Goal: Task Accomplishment & Management: Manage account settings

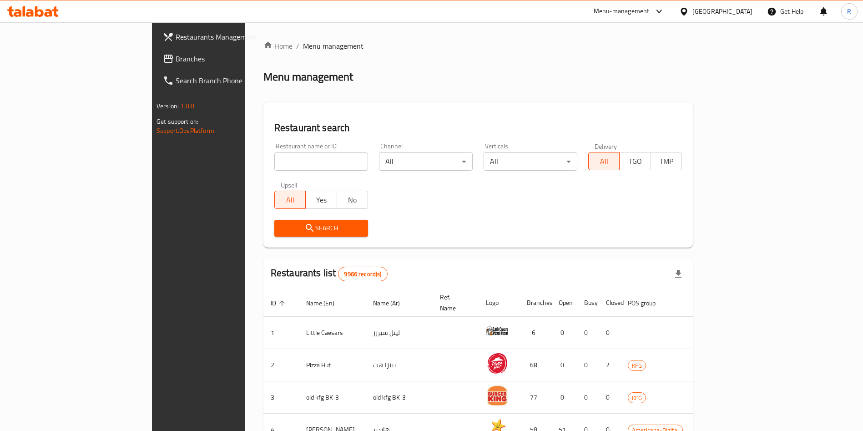
click at [274, 166] on input "search" at bounding box center [321, 161] width 94 height 18
type input "la maison"
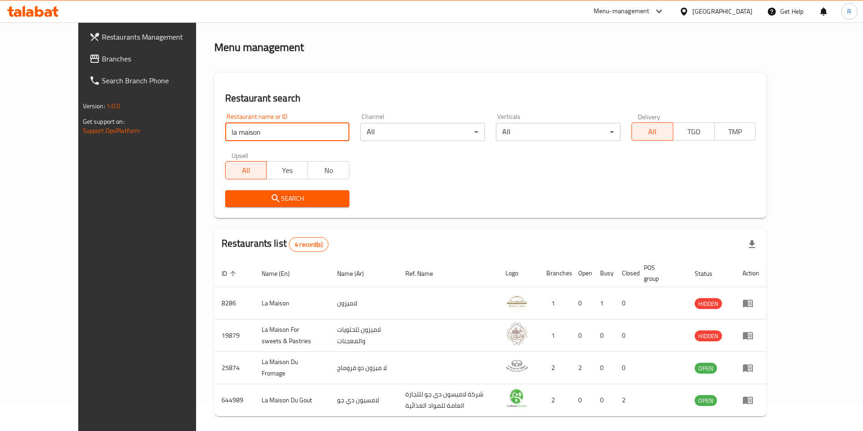
scroll to position [54, 0]
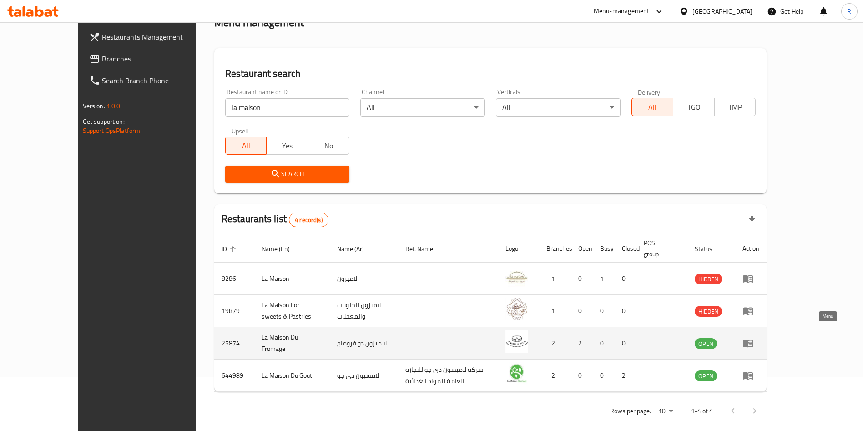
click at [753, 340] on icon "enhanced table" at bounding box center [748, 344] width 10 height 8
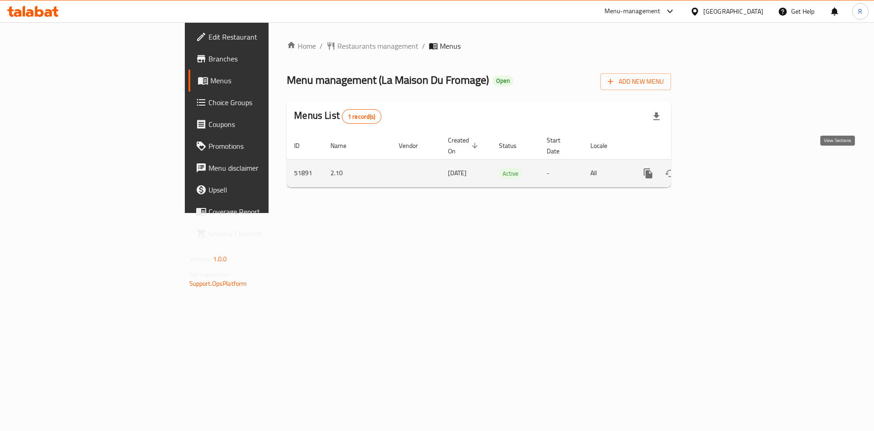
click at [719, 168] on icon "enhanced table" at bounding box center [713, 173] width 11 height 11
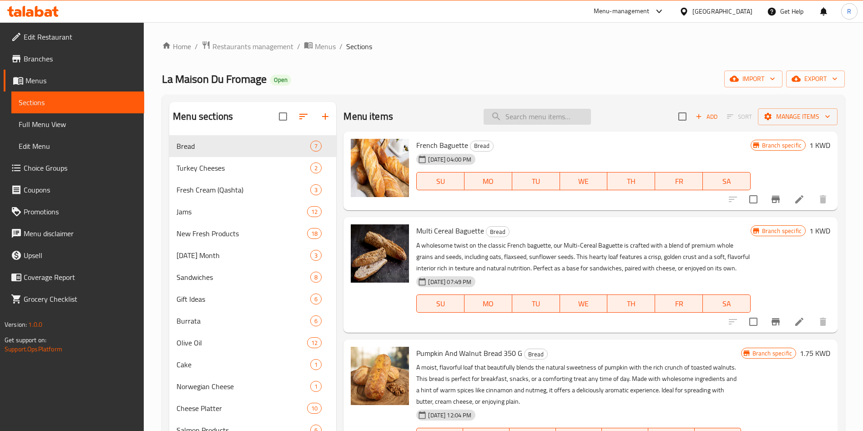
click at [516, 119] on input "search" at bounding box center [537, 117] width 107 height 16
paste input "Blue Stilton Cheese 250 G Uk"
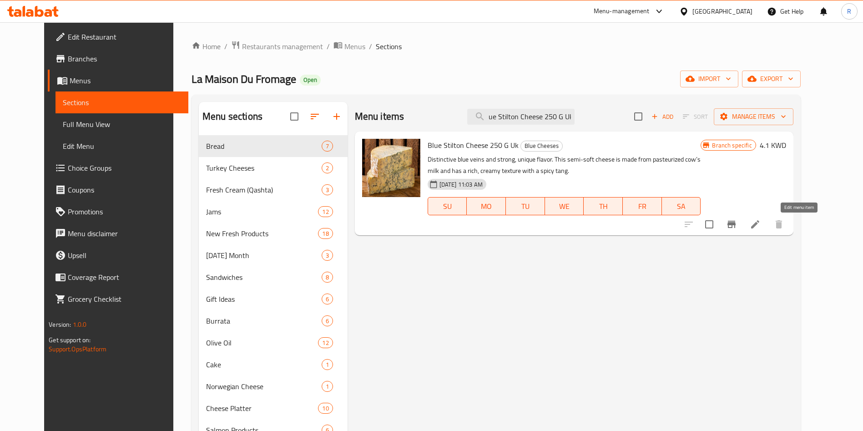
type input "Blue Stilton Cheese 250 G Uk"
click at [761, 226] on icon at bounding box center [755, 224] width 11 height 11
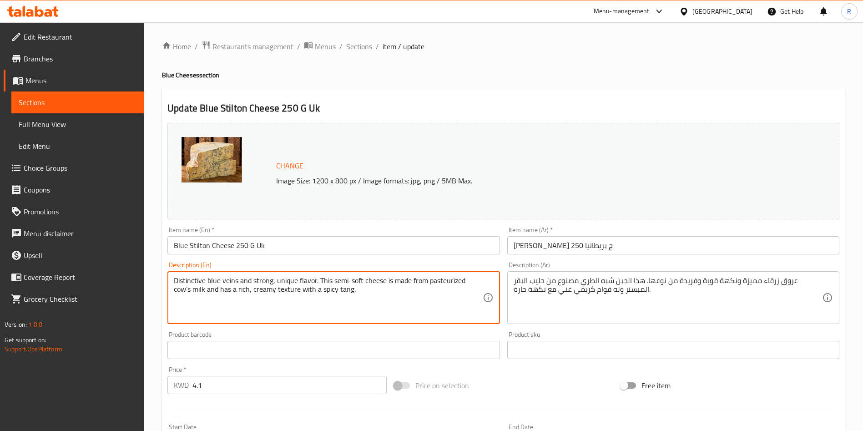
click at [427, 288] on textarea "Distinctive blue veins and strong, unique flavor. This semi-soft cheese is made…" at bounding box center [328, 297] width 309 height 43
paste textarea "blue veins and a strong, unique flavor. This semi soft cheese is made from past…"
type textarea "Distinct blue veins and a strong, unique flavor. This semi soft cheese is made …"
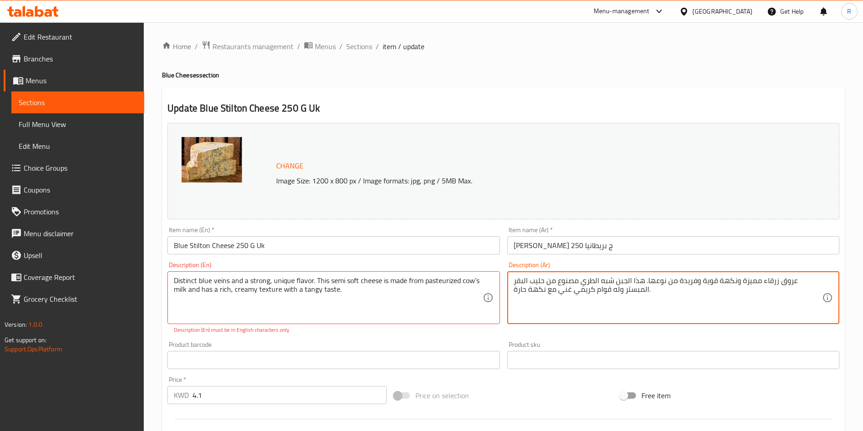
click at [619, 280] on textarea "عروق زرقاء مميزة ونكهة قوية وفريدة من نوعها. هذا الجبن شبه الطري مصنوع من حليب …" at bounding box center [668, 297] width 309 height 43
paste textarea "لاذعة"
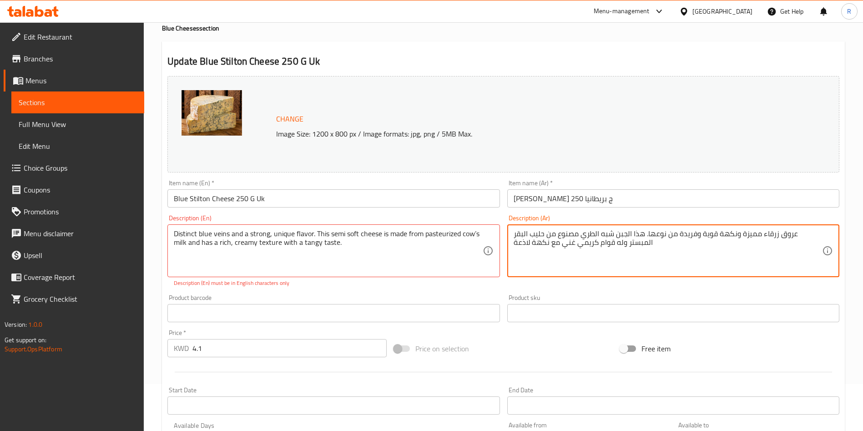
scroll to position [68, 0]
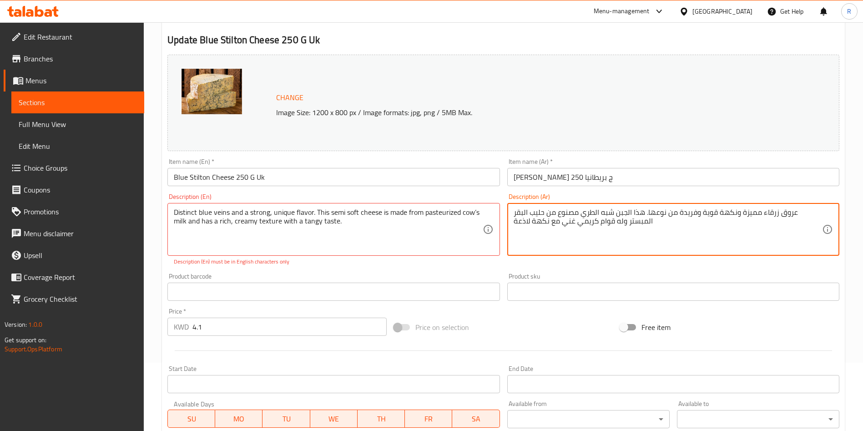
type textarea "عروق زرقاء مميزة ونكهة قوية وفريدة من نوعها. هذا الجبن شبه الطري مصنوع من حليب …"
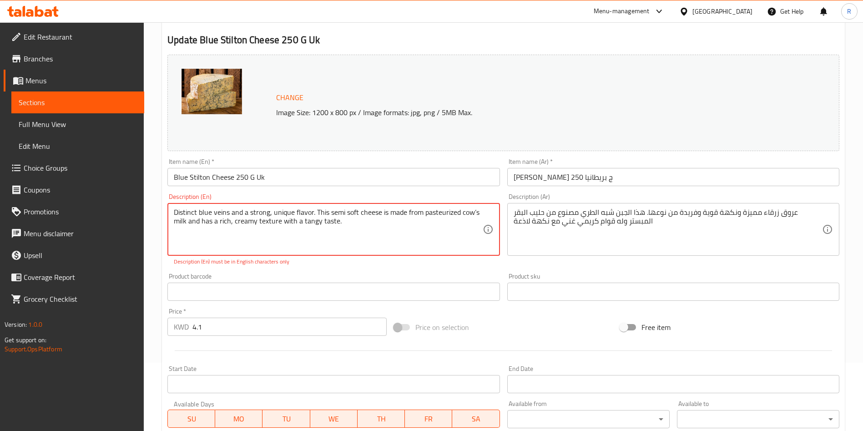
drag, startPoint x: 360, startPoint y: 229, endPoint x: 181, endPoint y: 192, distance: 183.6
click at [338, 267] on div "Description (En) Distinct blue veins and a strong, unique flavor. This semi sof…" at bounding box center [333, 230] width 339 height 80
type textarea "Distinct blue veins and a strong, unique flavor. This semi soft cheese is made …"
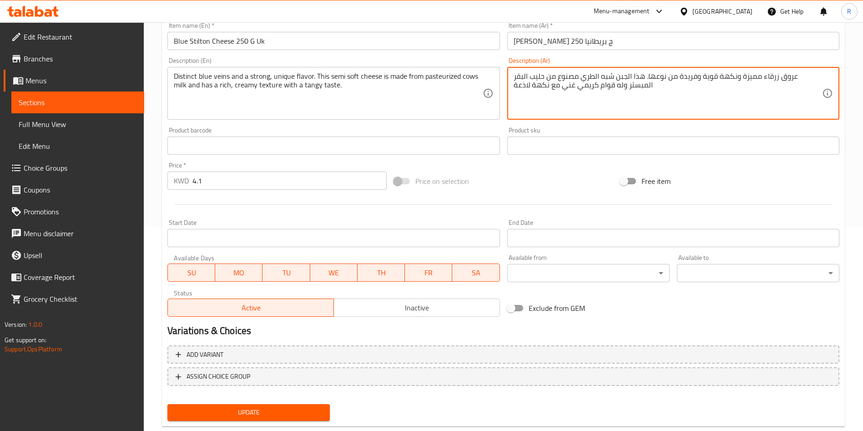
scroll to position [205, 0]
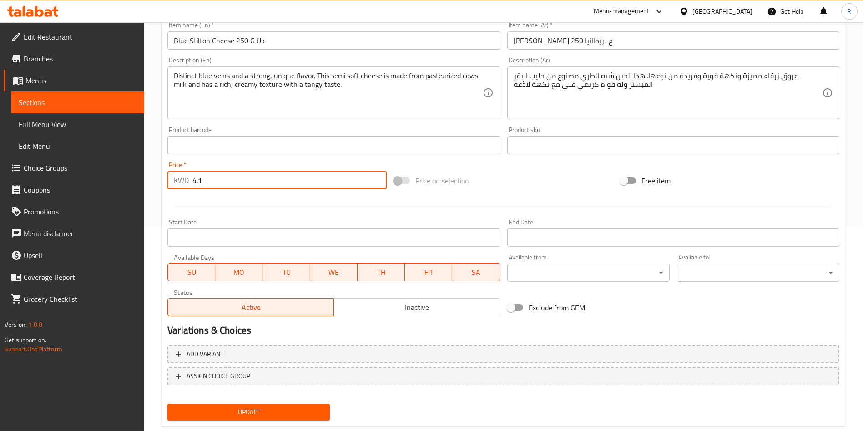
drag, startPoint x: 228, startPoint y: 185, endPoint x: 139, endPoint y: 186, distance: 89.7
click at [139, 186] on div "Edit Restaurant Branches Menus Sections Full Menu View Edit Menu Choice Groups …" at bounding box center [431, 135] width 863 height 634
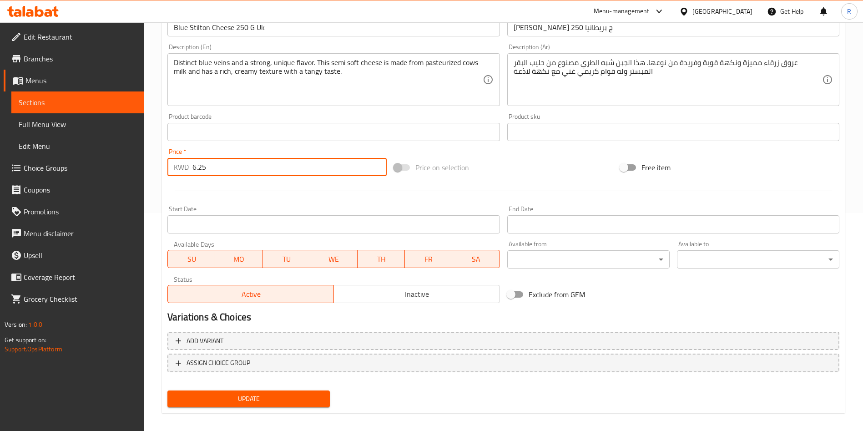
scroll to position [225, 0]
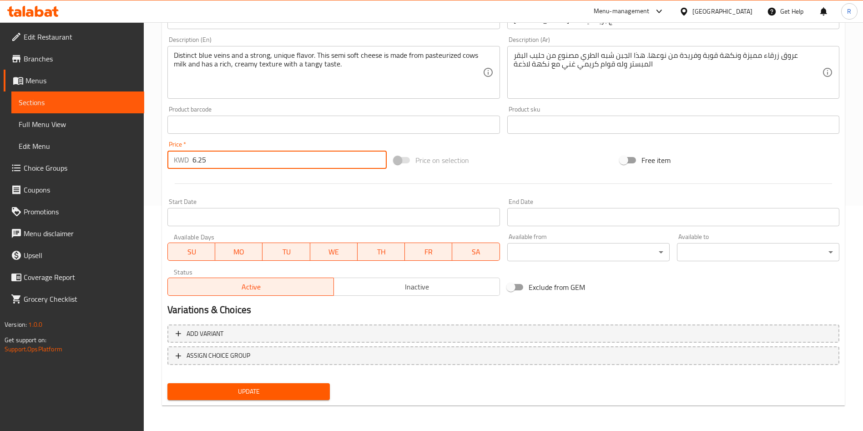
type input "6.25"
click at [262, 395] on span "Update" at bounding box center [249, 391] width 148 height 11
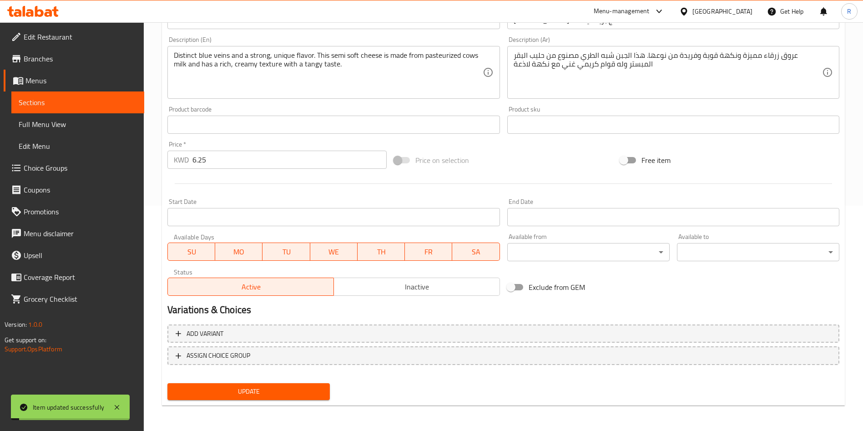
scroll to position [0, 0]
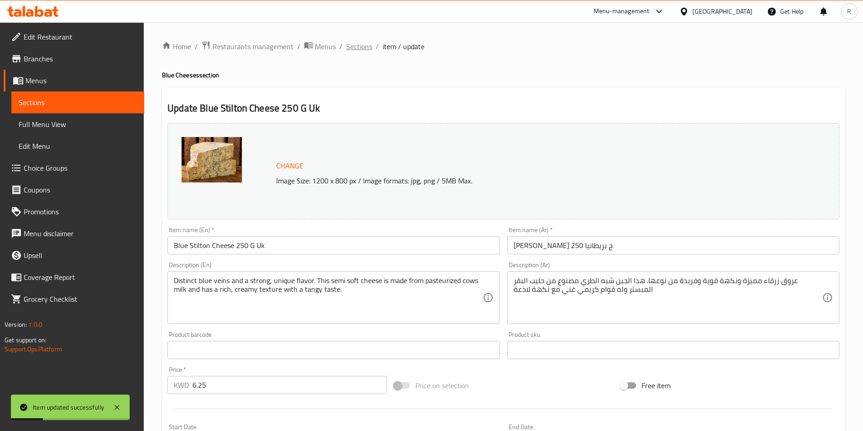
click at [357, 42] on span "Sections" at bounding box center [359, 46] width 26 height 11
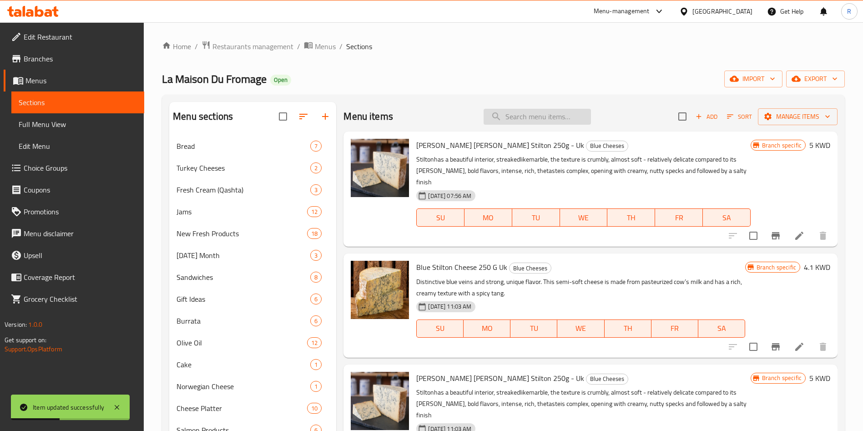
click at [532, 119] on input "search" at bounding box center [537, 117] width 107 height 16
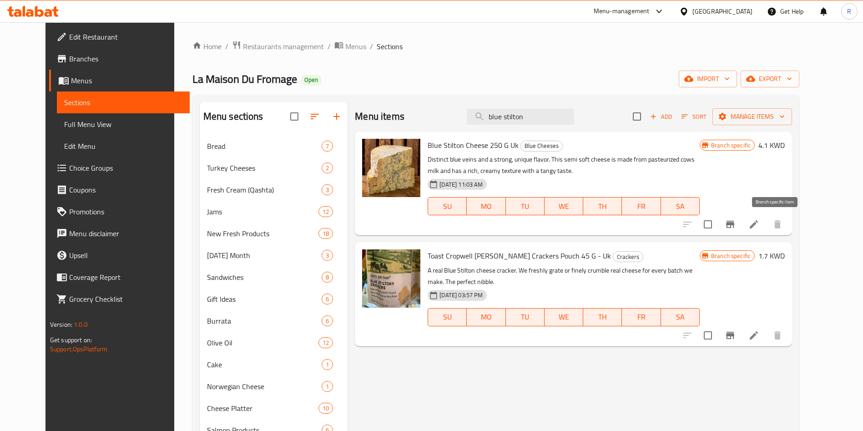
type input "blue stilton"
click at [734, 222] on icon "Branch-specific-item" at bounding box center [730, 224] width 8 height 7
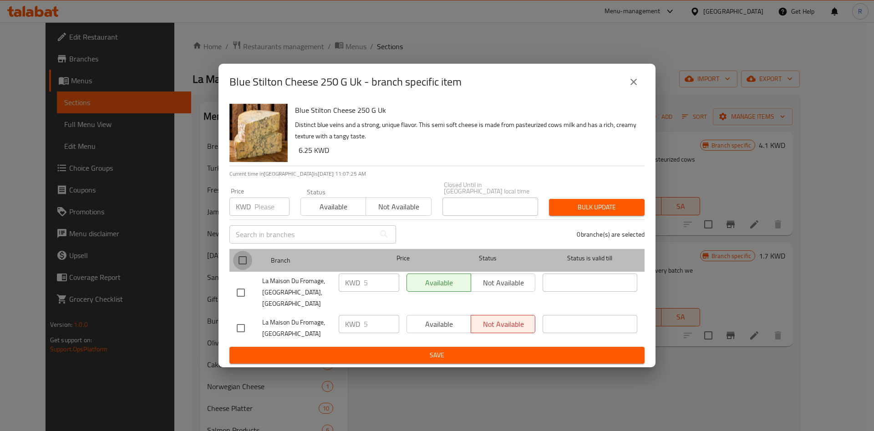
click at [241, 265] on input "checkbox" at bounding box center [242, 260] width 19 height 19
checkbox input "true"
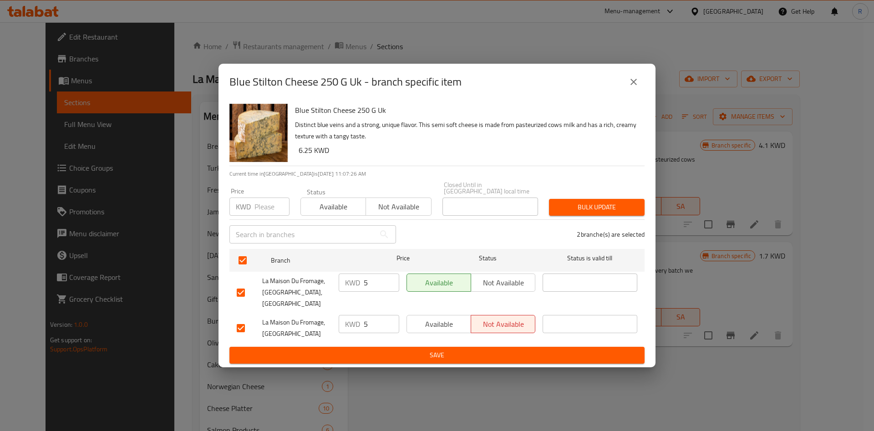
click at [262, 214] on input "number" at bounding box center [271, 206] width 35 height 18
paste input "6"
type input "6.25"
click at [461, 349] on span "Save" at bounding box center [437, 354] width 400 height 11
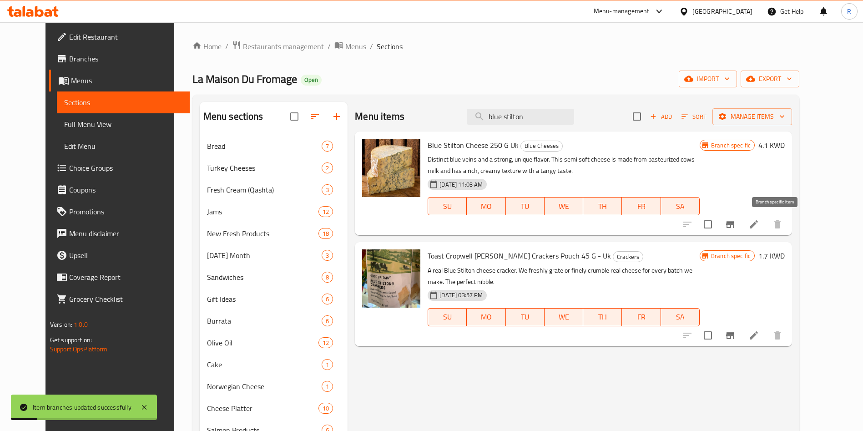
click at [734, 221] on icon "Branch-specific-item" at bounding box center [730, 224] width 8 height 7
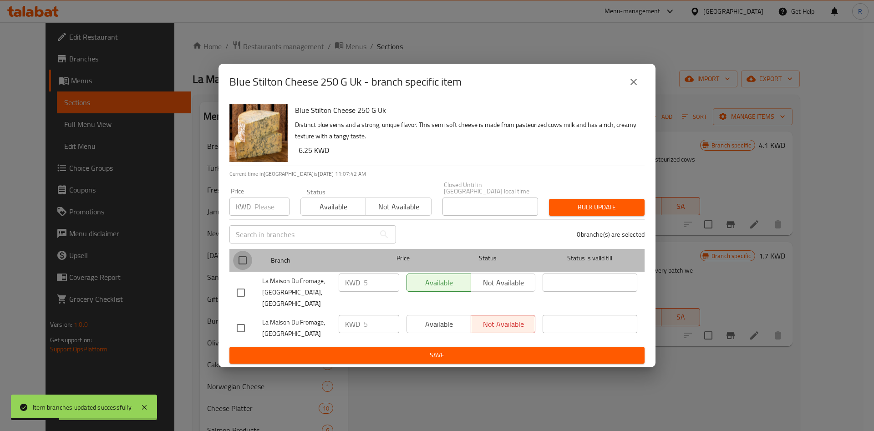
click at [242, 258] on input "checkbox" at bounding box center [242, 260] width 19 height 19
checkbox input "true"
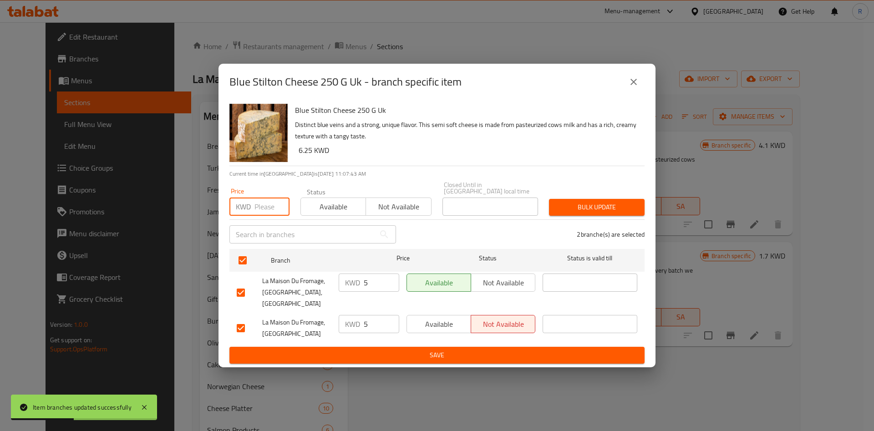
click at [272, 207] on input "number" at bounding box center [271, 206] width 35 height 18
drag, startPoint x: 377, startPoint y: 282, endPoint x: 354, endPoint y: 283, distance: 22.8
click at [354, 283] on div "KWD 5 ​" at bounding box center [369, 282] width 61 height 18
type input "6.25"
type button "0"
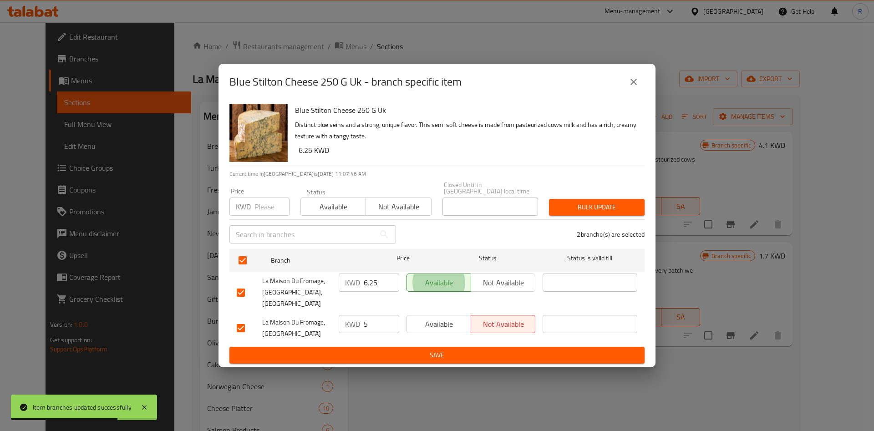
type button "1"
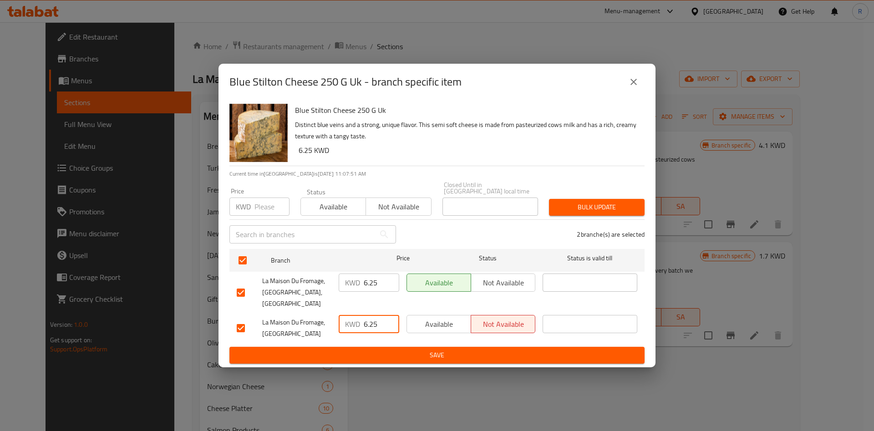
type input "6.25"
click at [267, 210] on input "number" at bounding box center [271, 206] width 35 height 18
type input "6.25"
click at [568, 212] on span "Bulk update" at bounding box center [596, 207] width 81 height 11
